Goal: Transaction & Acquisition: Purchase product/service

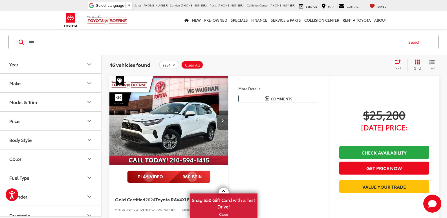
scroll to position [1193, 0]
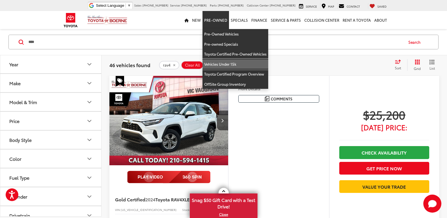
click at [220, 61] on link "Vehicles Under 15k" at bounding box center [236, 64] width 66 height 10
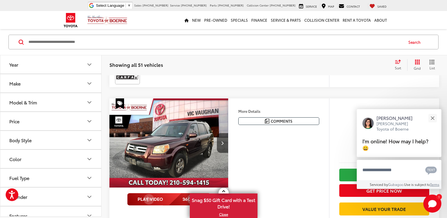
scroll to position [1115, 0]
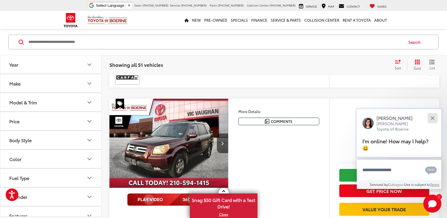
click at [434, 120] on button "Close" at bounding box center [433, 118] width 12 height 12
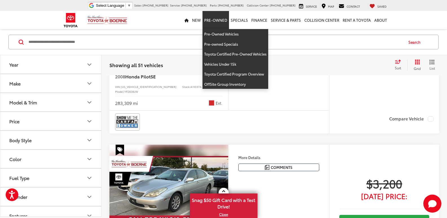
scroll to position [1307, 0]
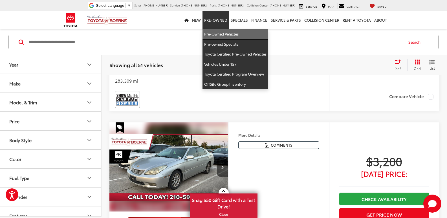
click at [220, 33] on link "Pre-Owned Vehicles" at bounding box center [236, 34] width 66 height 10
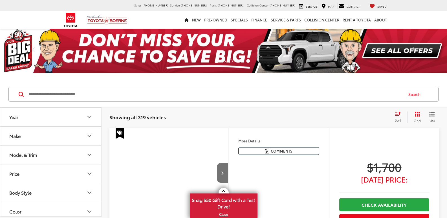
click at [191, 97] on input "Search by Make, Model, or Keyword" at bounding box center [215, 94] width 375 height 14
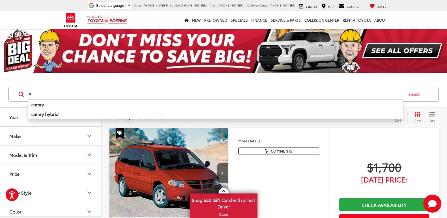
type input "*"
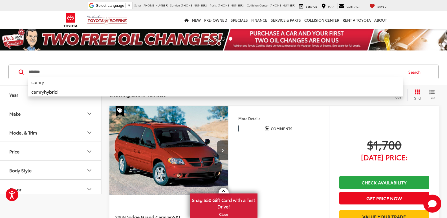
type input "********"
